Goal: Information Seeking & Learning: Learn about a topic

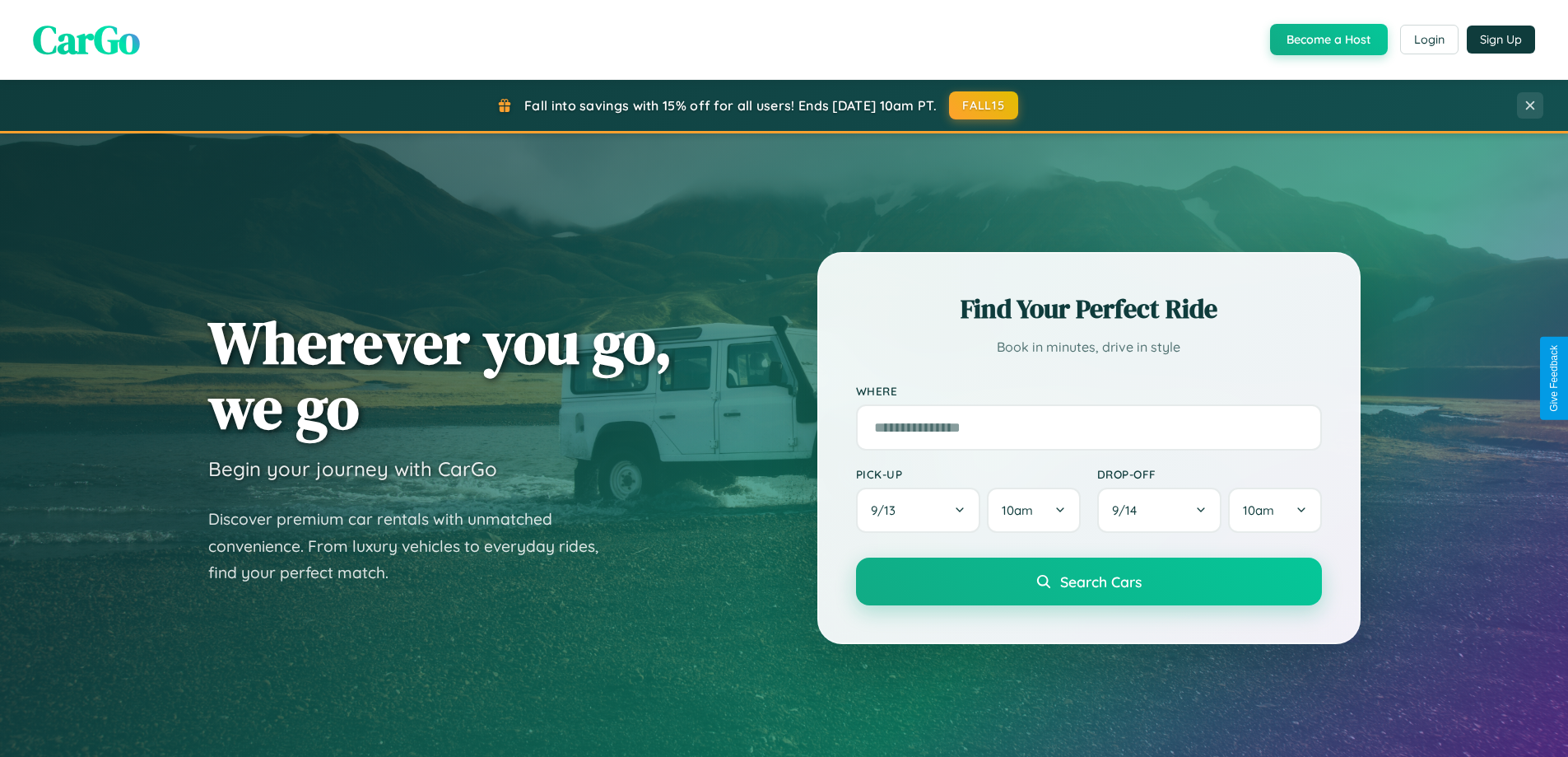
scroll to position [1133, 0]
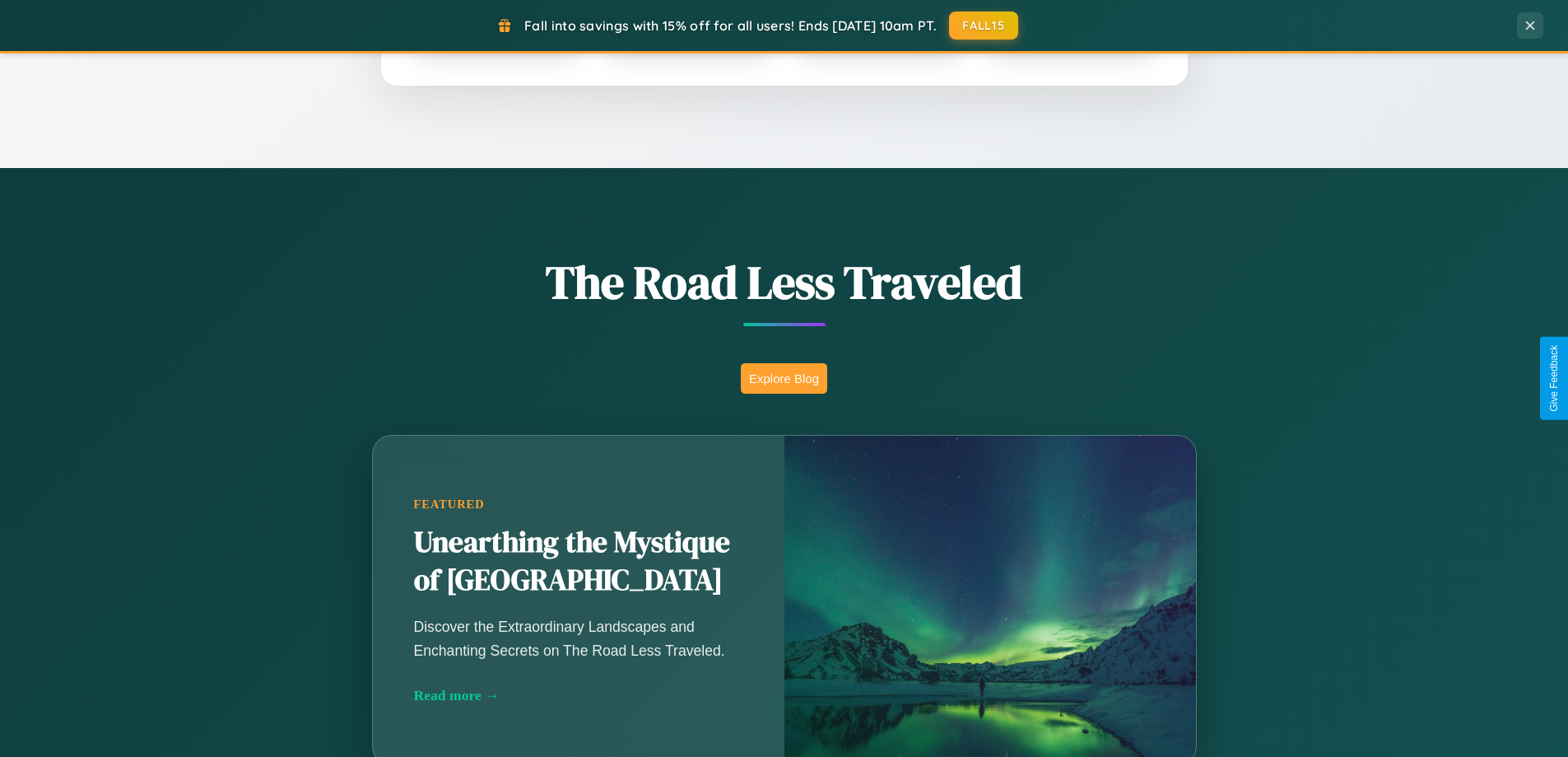
click at [784, 378] on button "Explore Blog" at bounding box center [784, 378] width 87 height 30
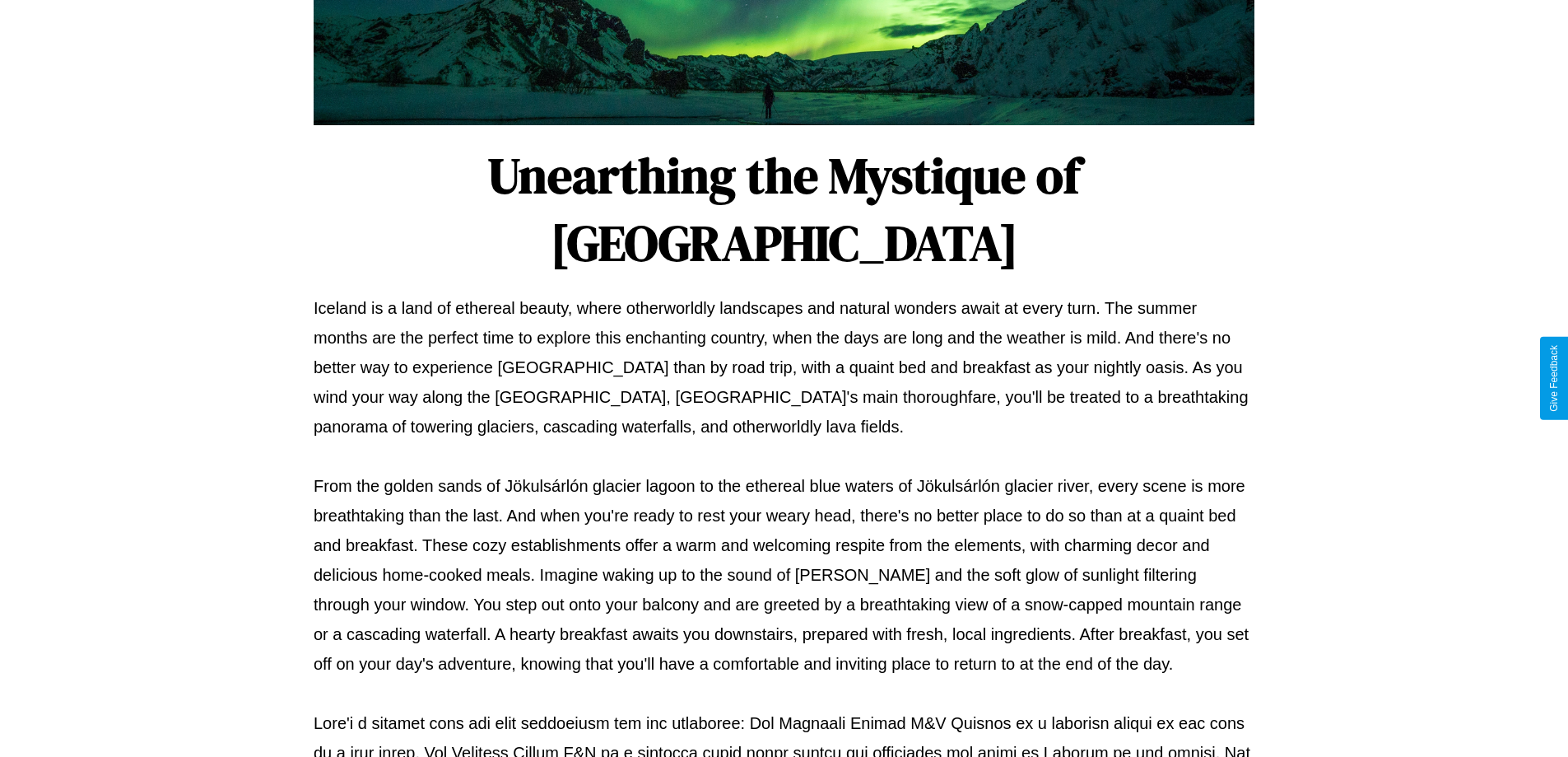
scroll to position [533, 0]
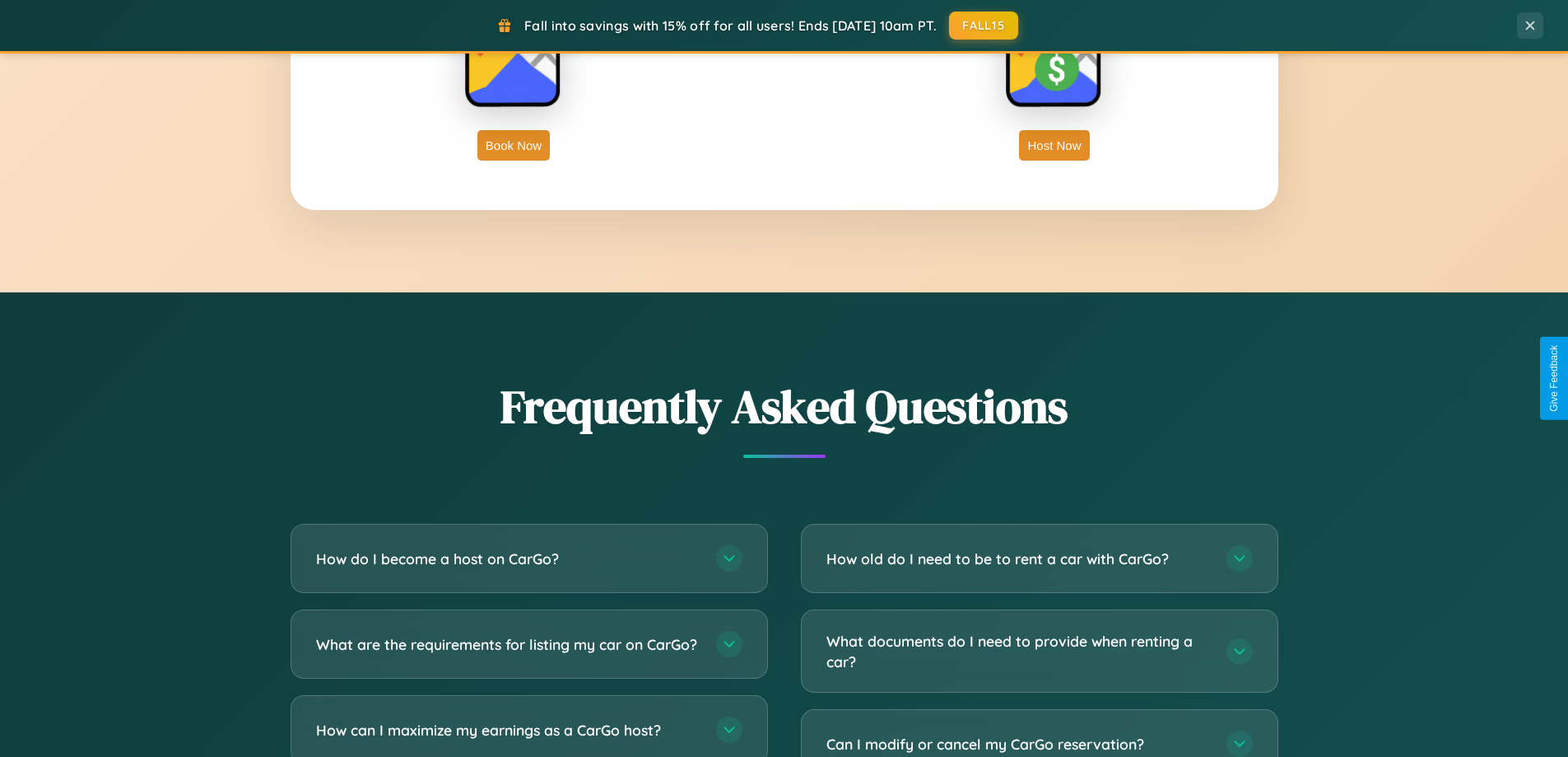
scroll to position [3170, 0]
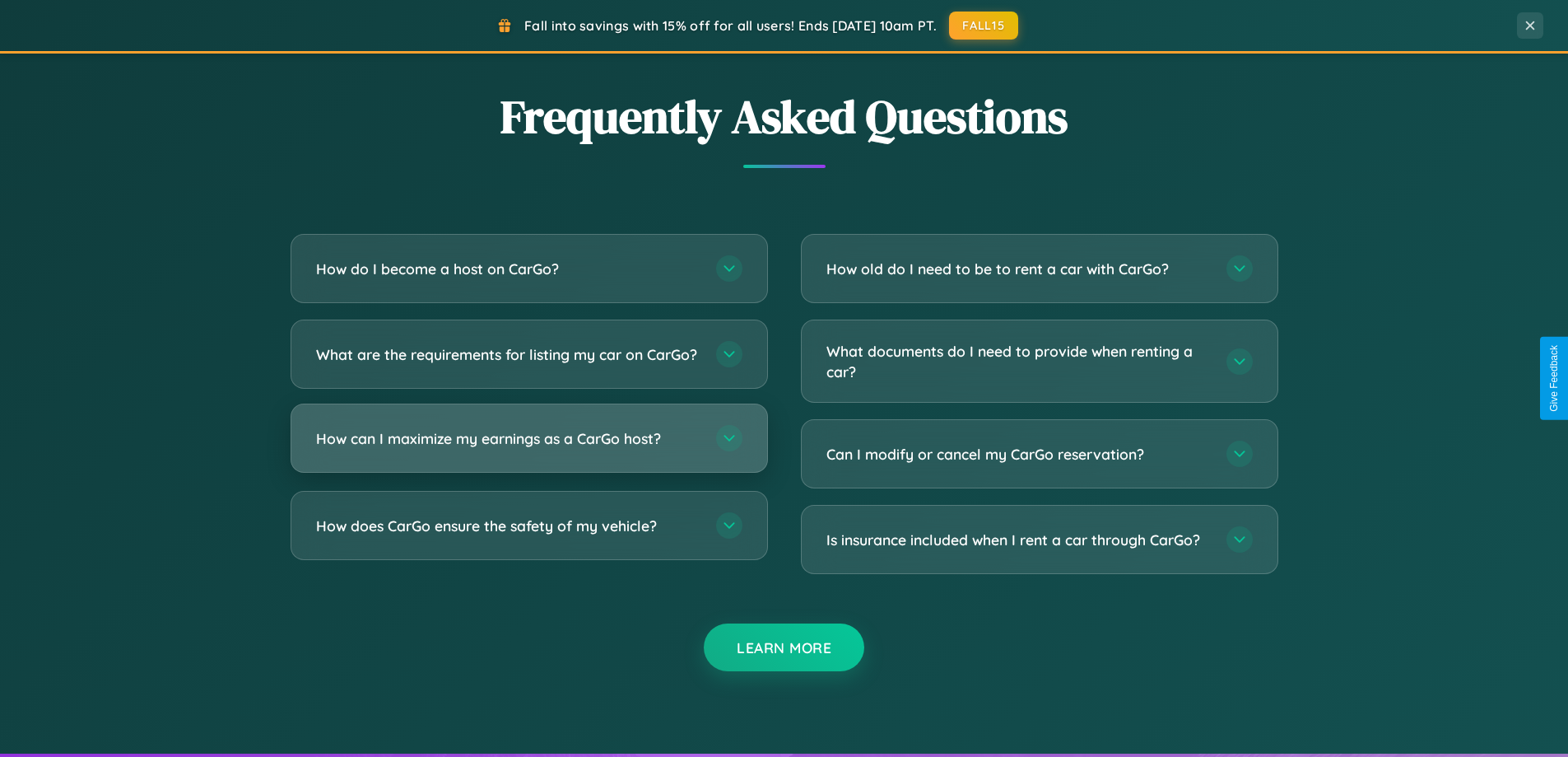
click at [528, 449] on h3 "How can I maximize my earnings as a CarGo host?" at bounding box center [508, 438] width 383 height 21
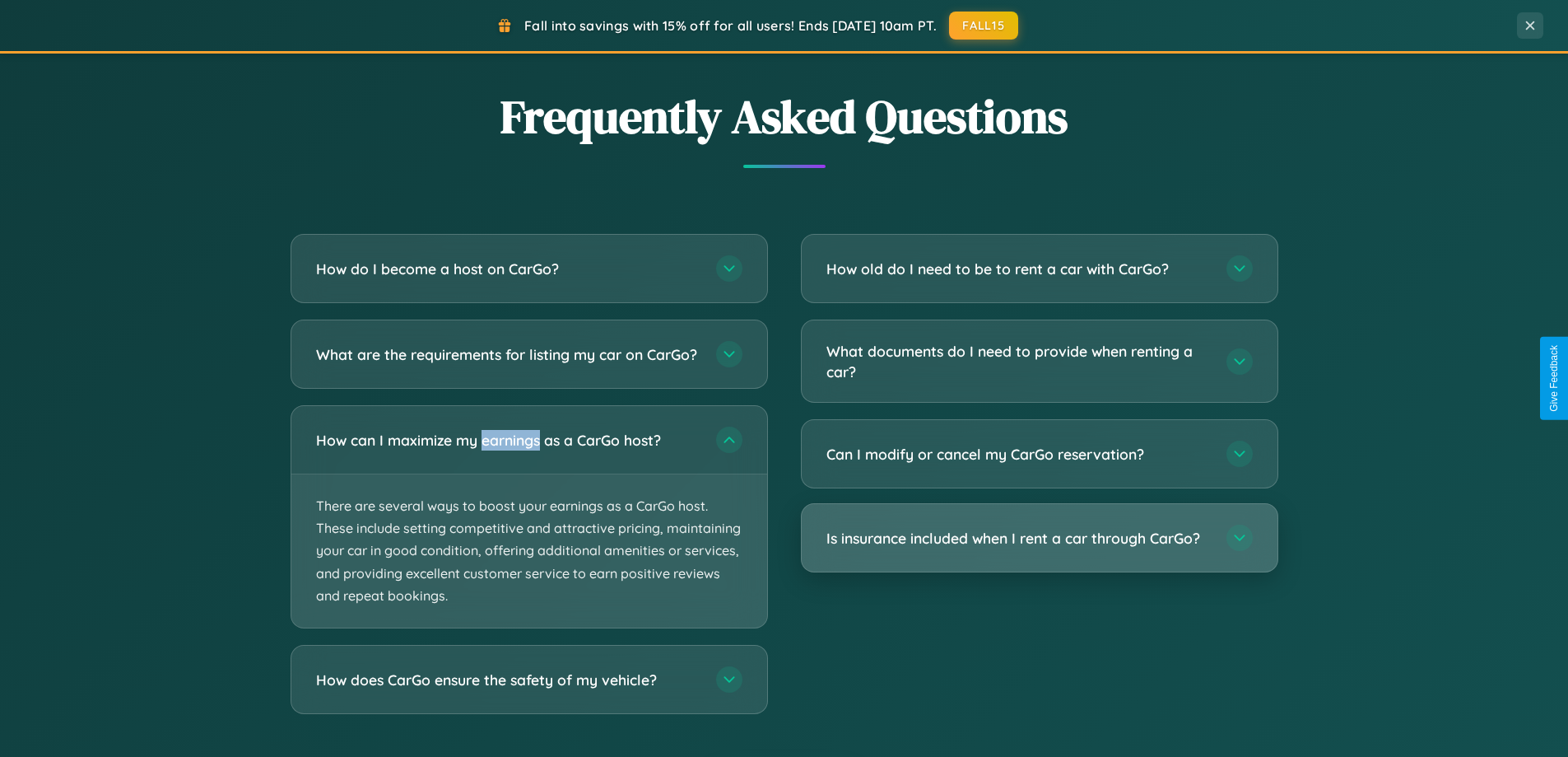
click at [1039, 539] on h3 "Is insurance included when I rent a car through CarGo?" at bounding box center [1018, 538] width 383 height 21
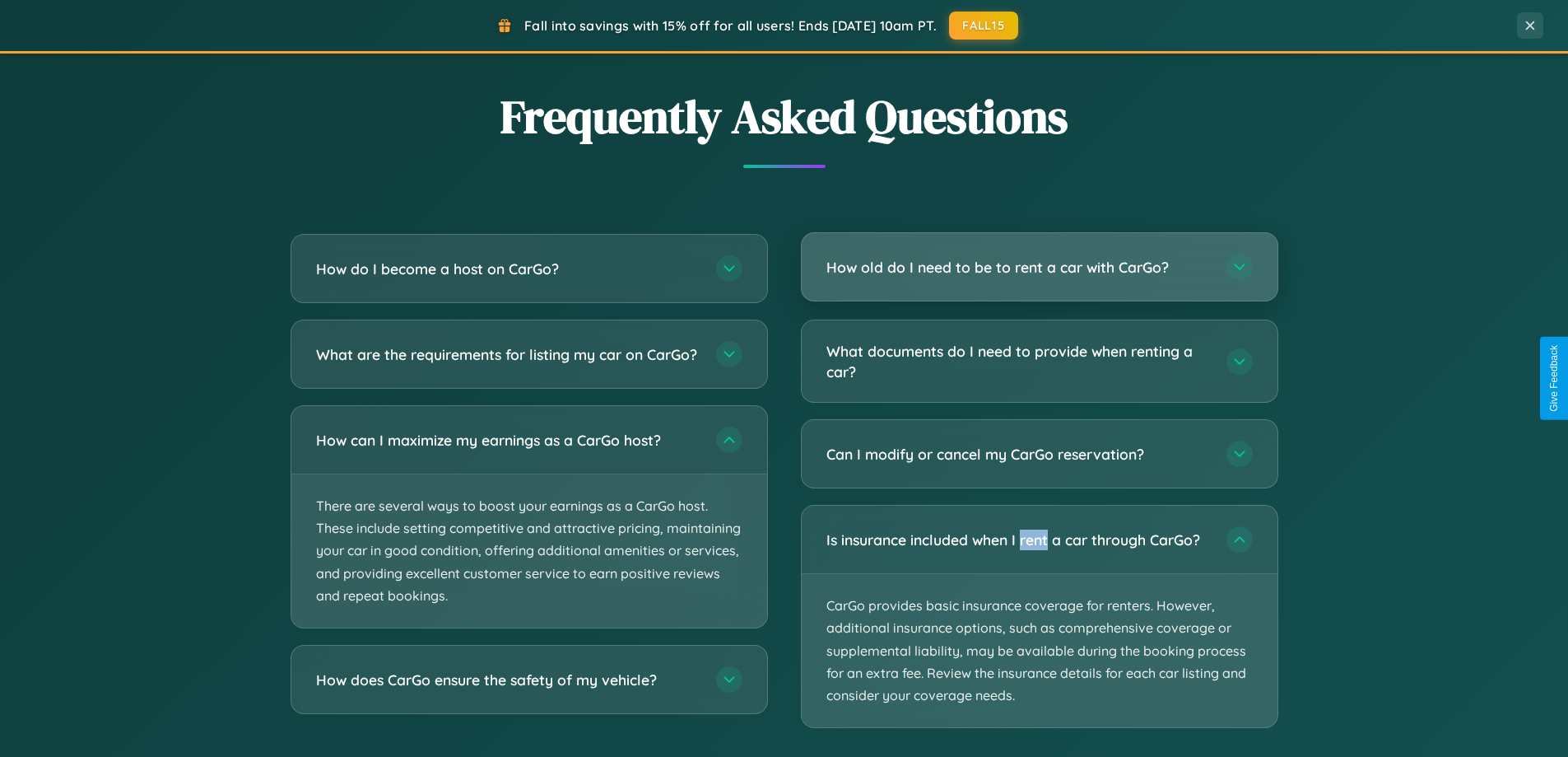
click at [1039, 268] on h3 "How old do I need to be to rent a car with CarGo?" at bounding box center [1018, 267] width 383 height 21
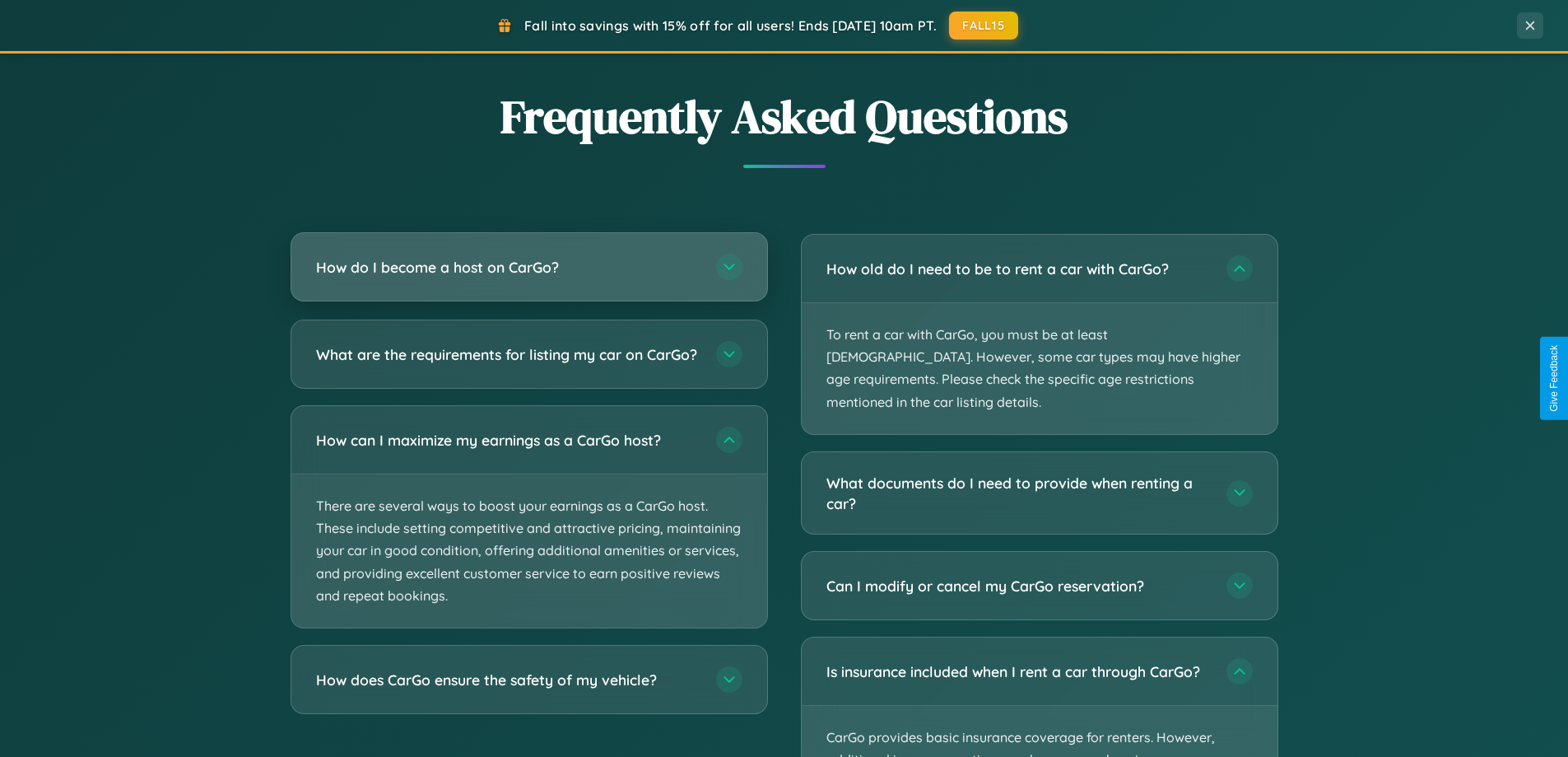
click at [528, 269] on h3 "How do I become a host on CarGo?" at bounding box center [508, 267] width 383 height 21
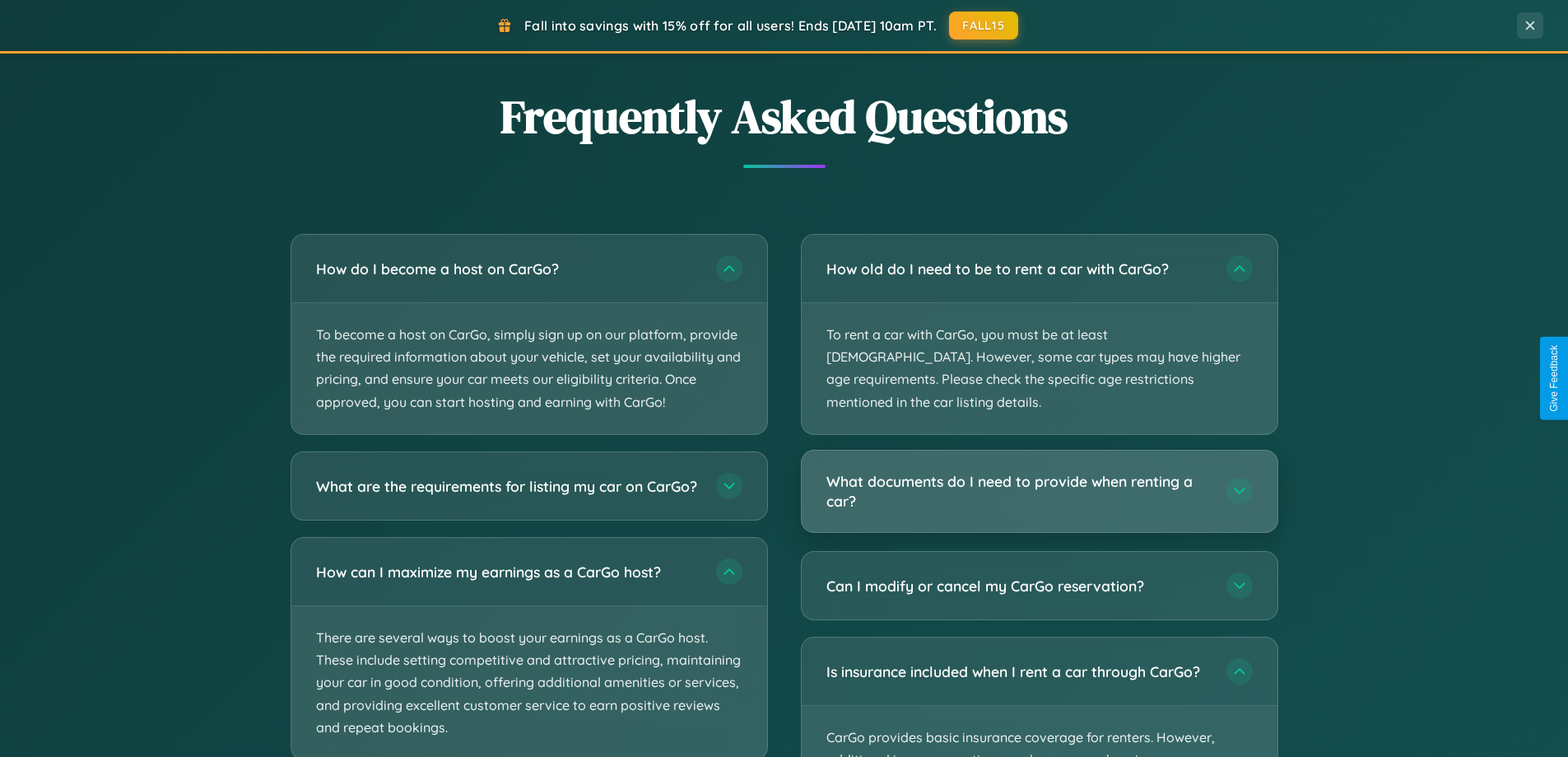
click at [1039, 471] on h3 "What documents do I need to provide when renting a car?" at bounding box center [1018, 491] width 383 height 40
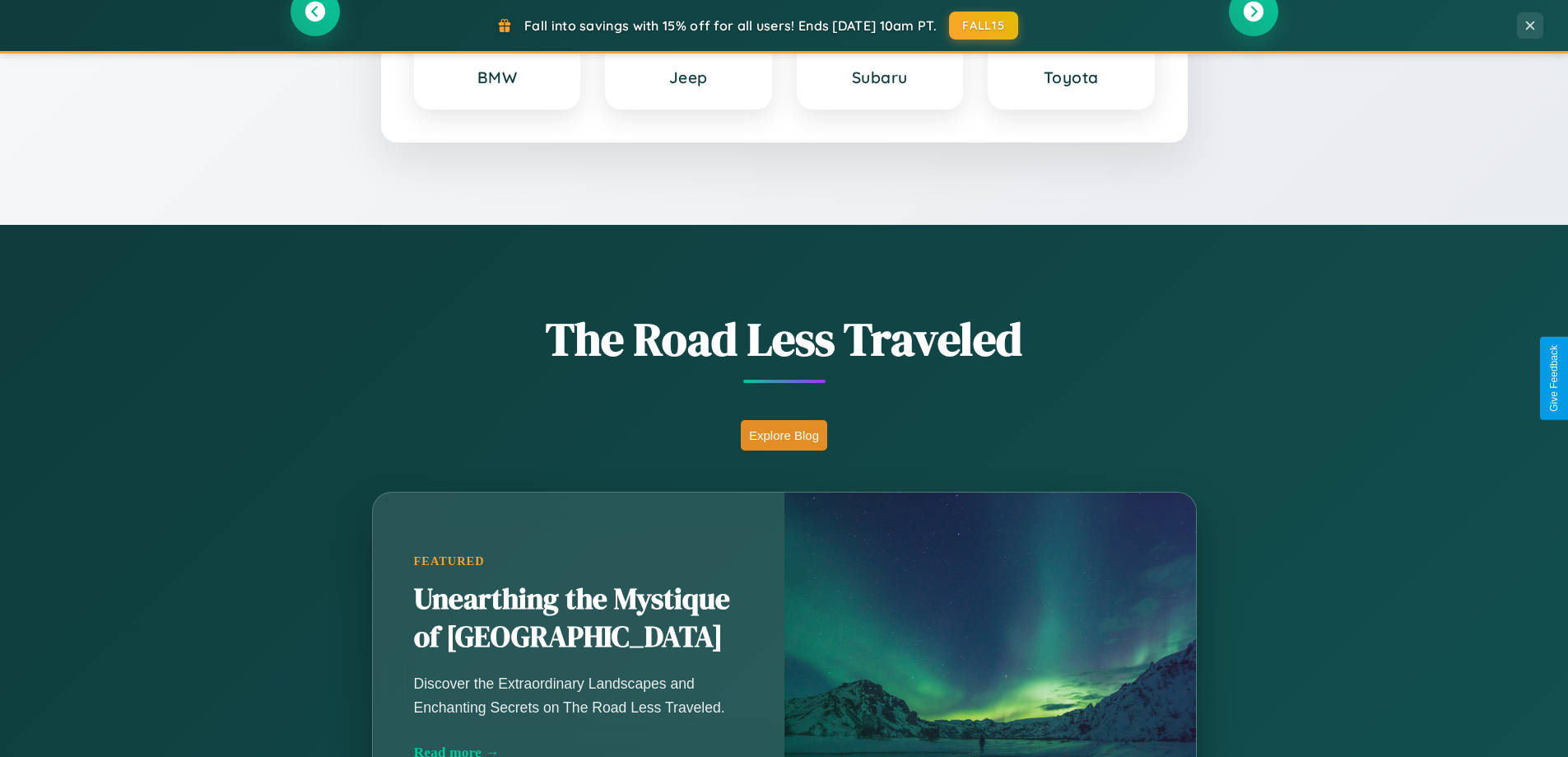
scroll to position [0, 0]
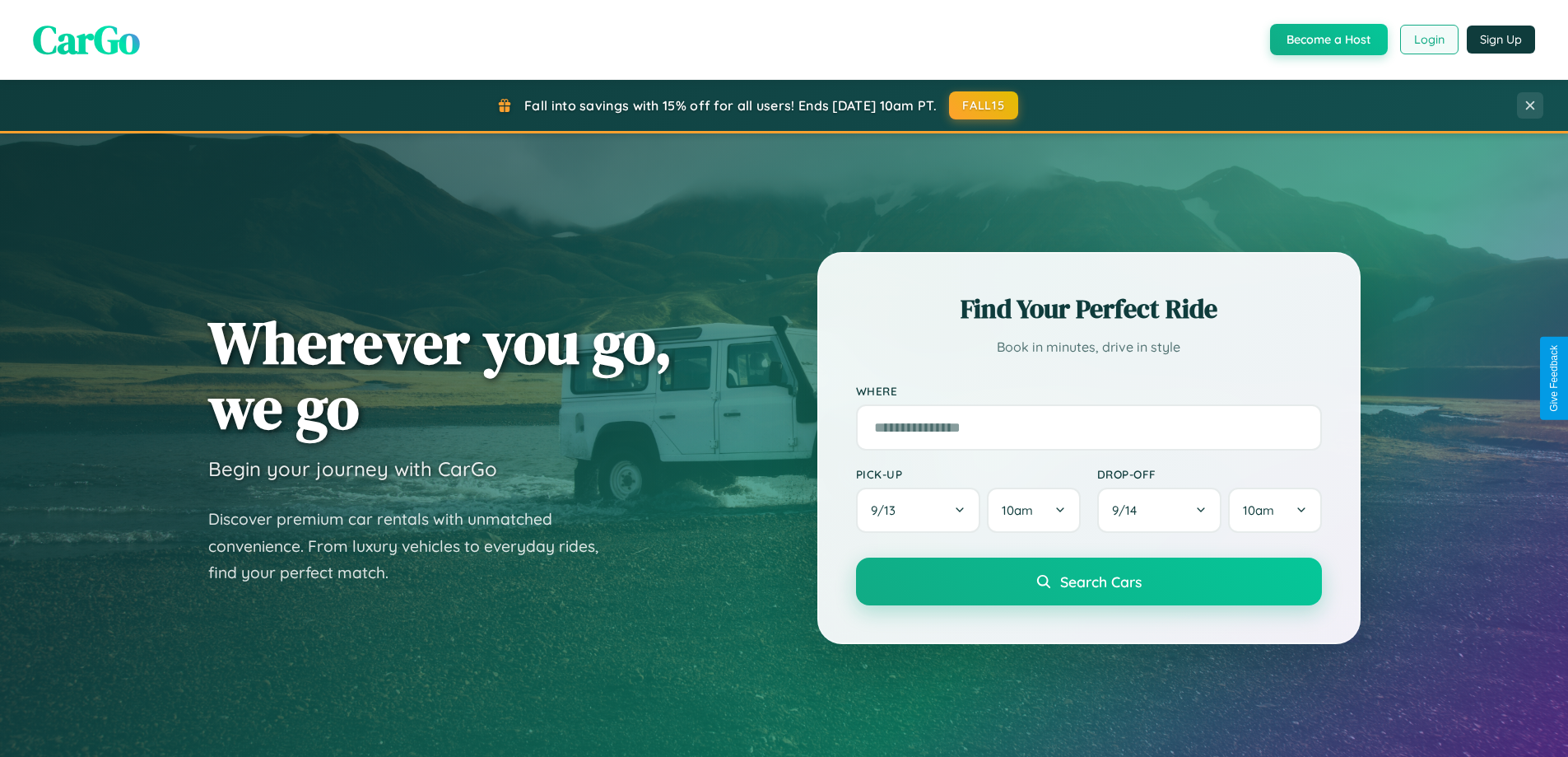
click at [1428, 39] on button "Login" at bounding box center [1429, 39] width 58 height 30
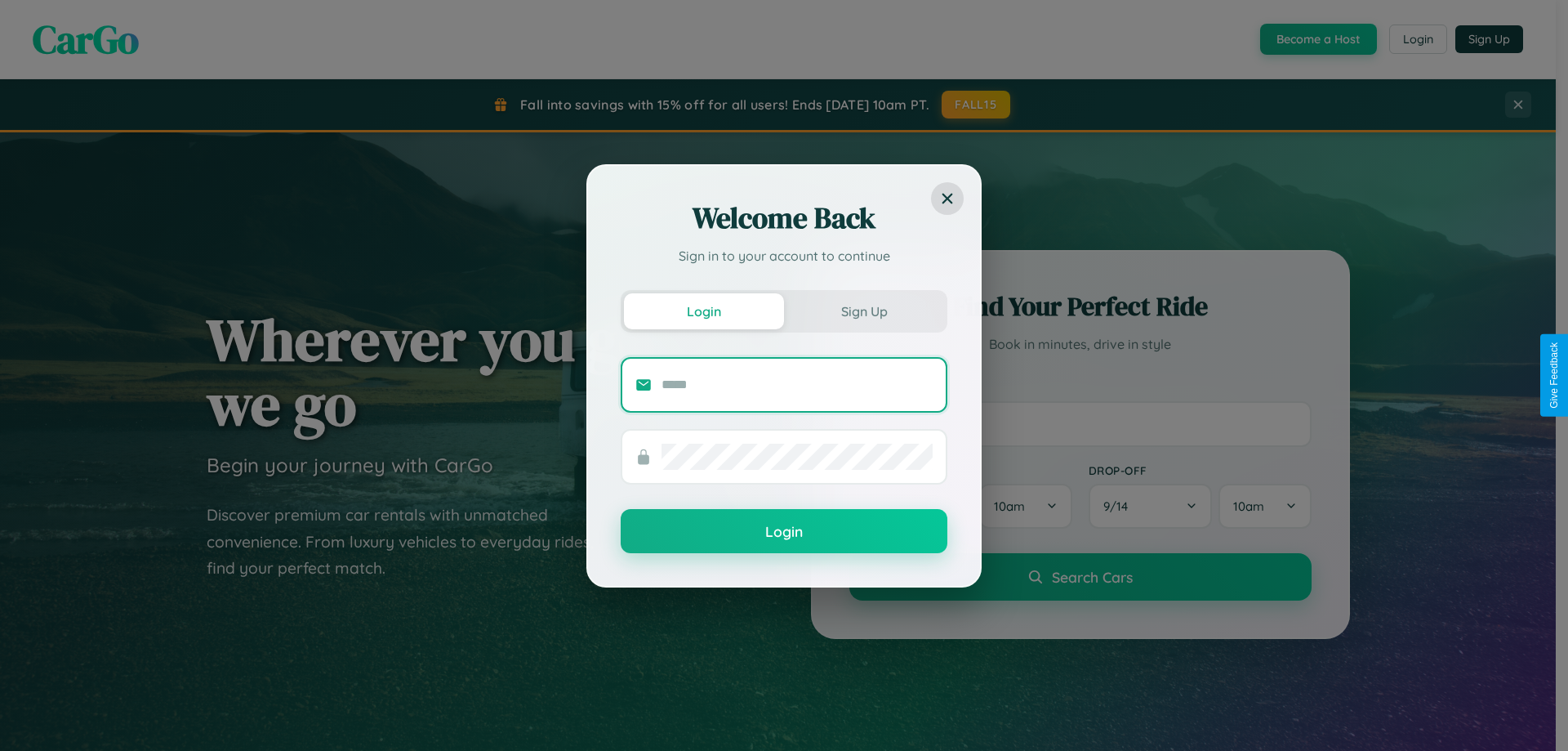
click at [797, 384] on input "text" at bounding box center [797, 384] width 271 height 26
type input "**********"
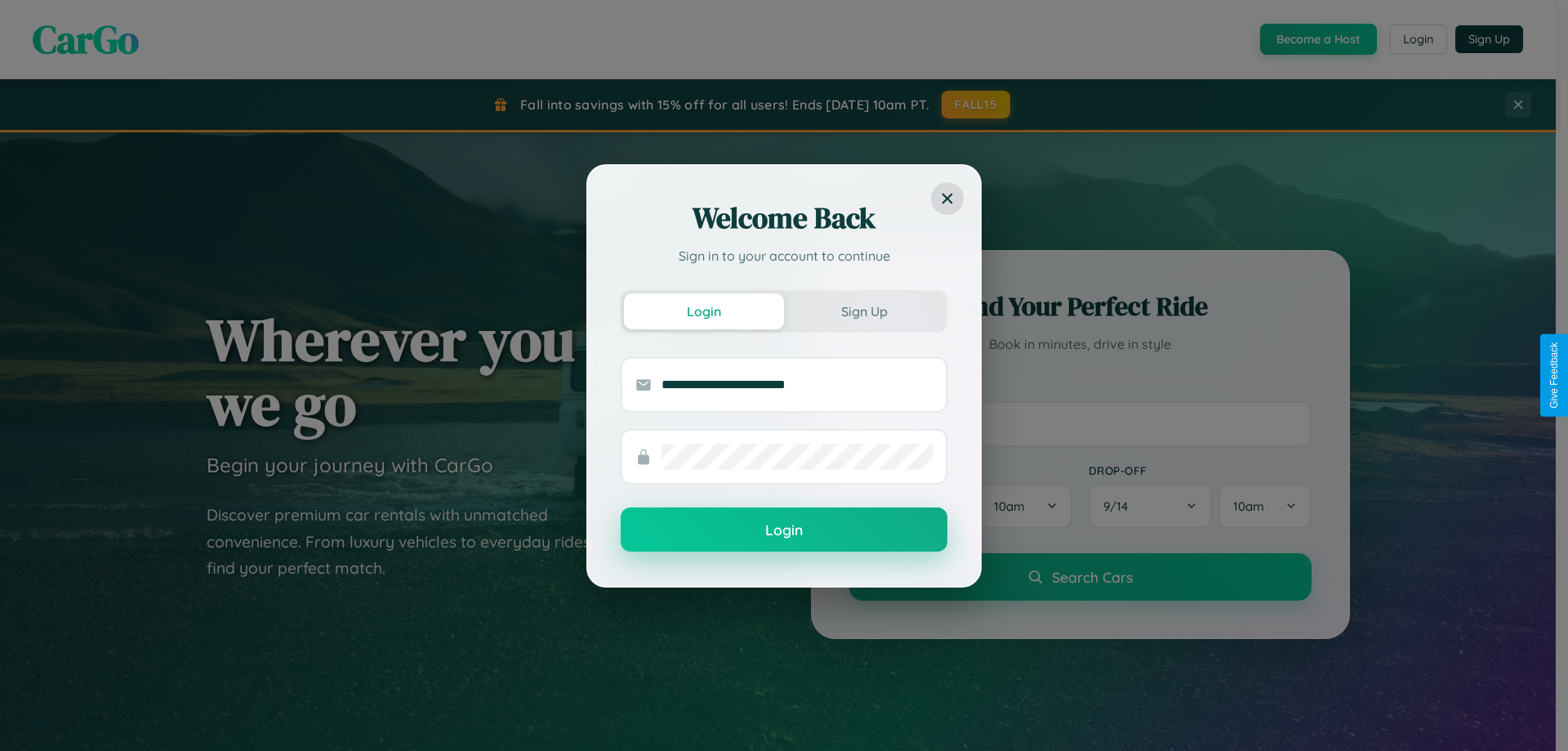
click at [784, 531] on button "Login" at bounding box center [784, 530] width 327 height 44
